Goal: Information Seeking & Learning: Learn about a topic

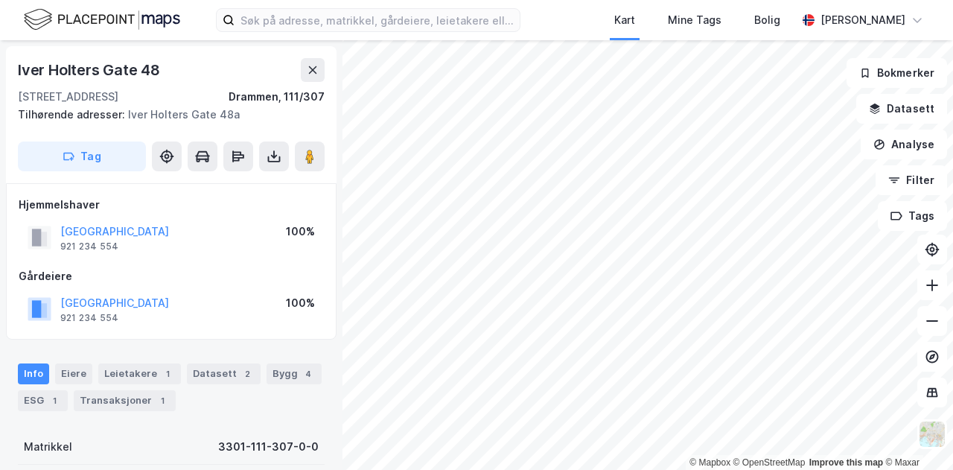
click at [591, 14] on div "Kart Mine Tags Bolig [PERSON_NAME]" at bounding box center [476, 20] width 953 height 40
click at [365, 8] on label at bounding box center [368, 20] width 305 height 24
click at [365, 9] on input at bounding box center [377, 20] width 285 height 22
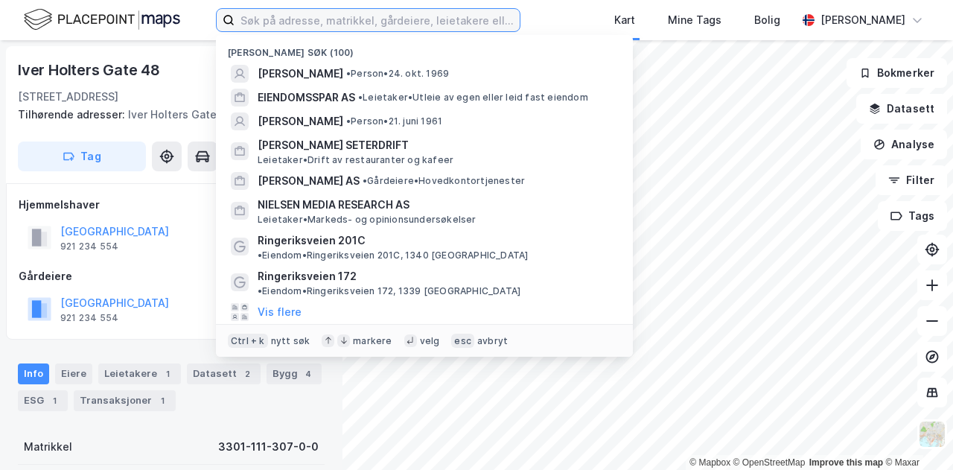
paste input "[STREET_ADDRESS]"
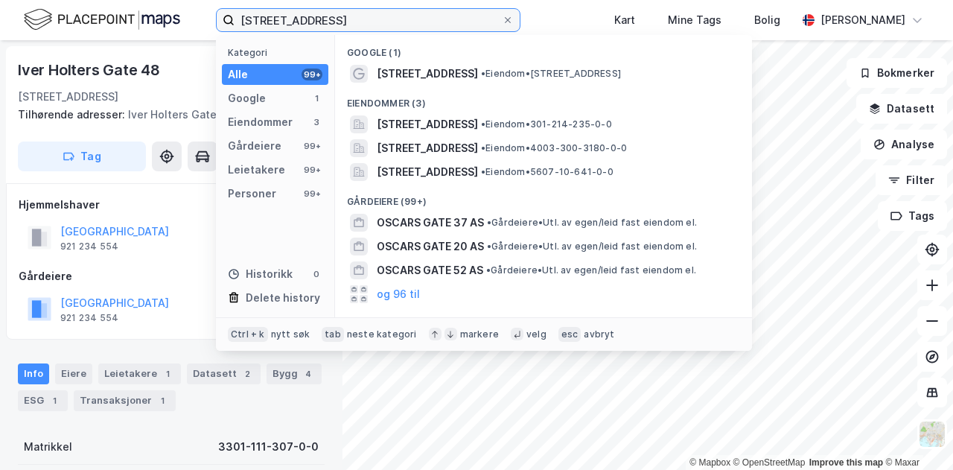
type input "[STREET_ADDRESS]"
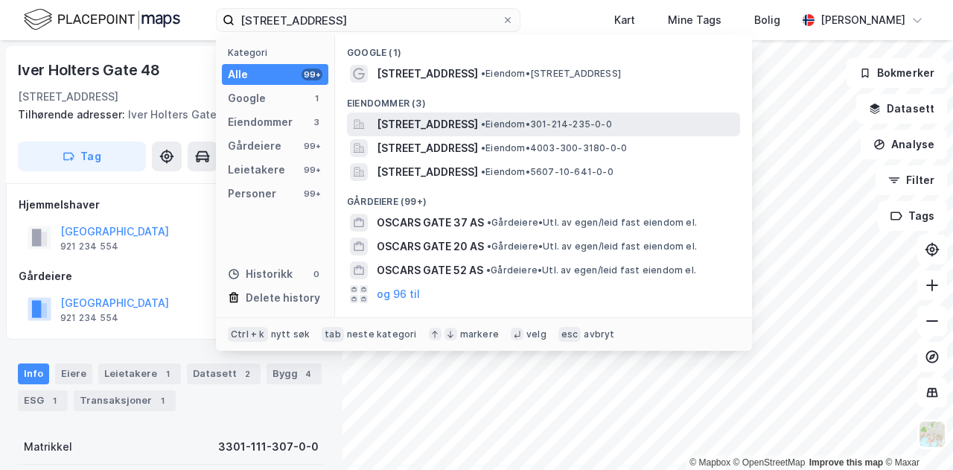
click at [457, 124] on span "[STREET_ADDRESS]" at bounding box center [427, 124] width 101 height 18
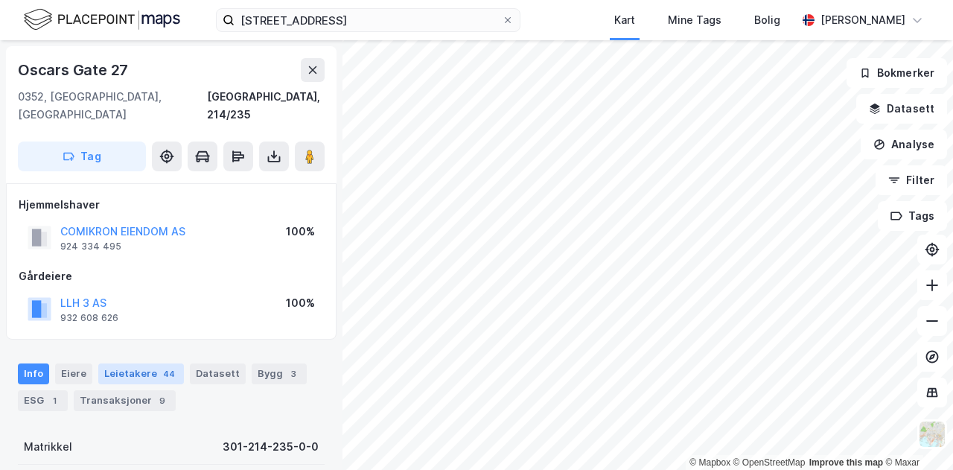
click at [138, 363] on div "Leietakere 44" at bounding box center [141, 373] width 86 height 21
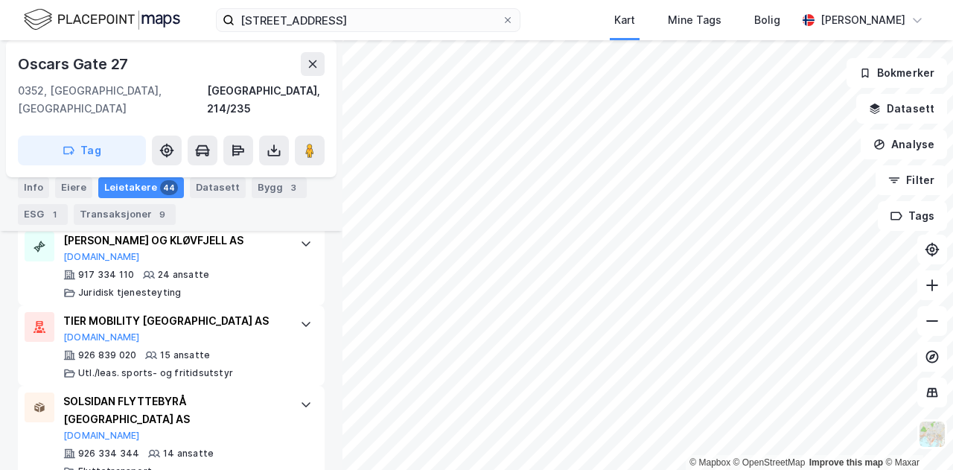
scroll to position [386, 0]
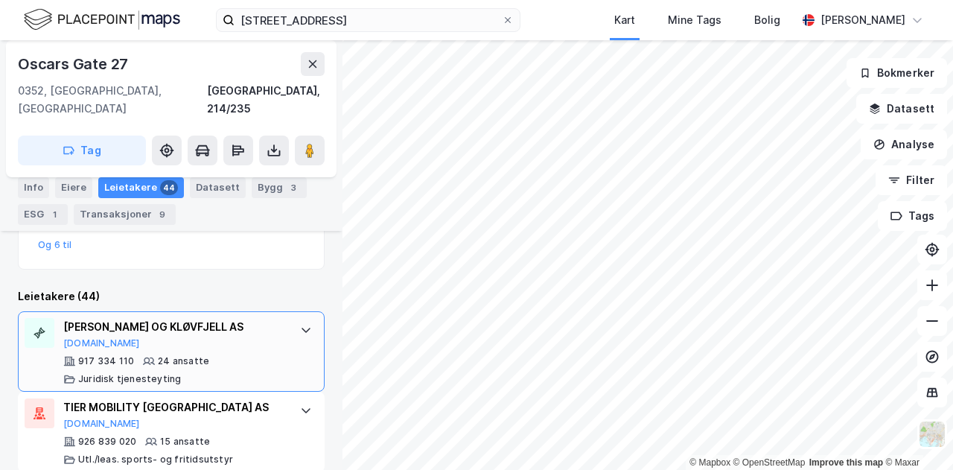
click at [300, 324] on icon at bounding box center [306, 330] width 12 height 12
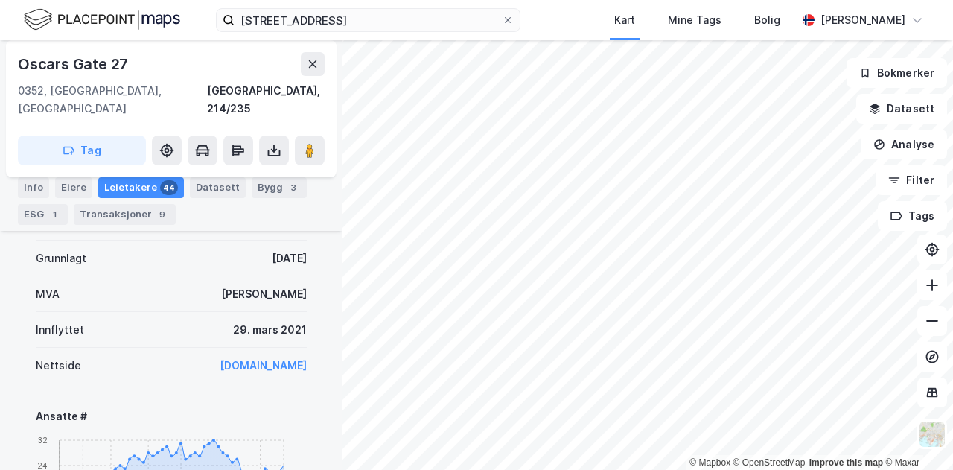
scroll to position [542, 0]
